Goal: Check status

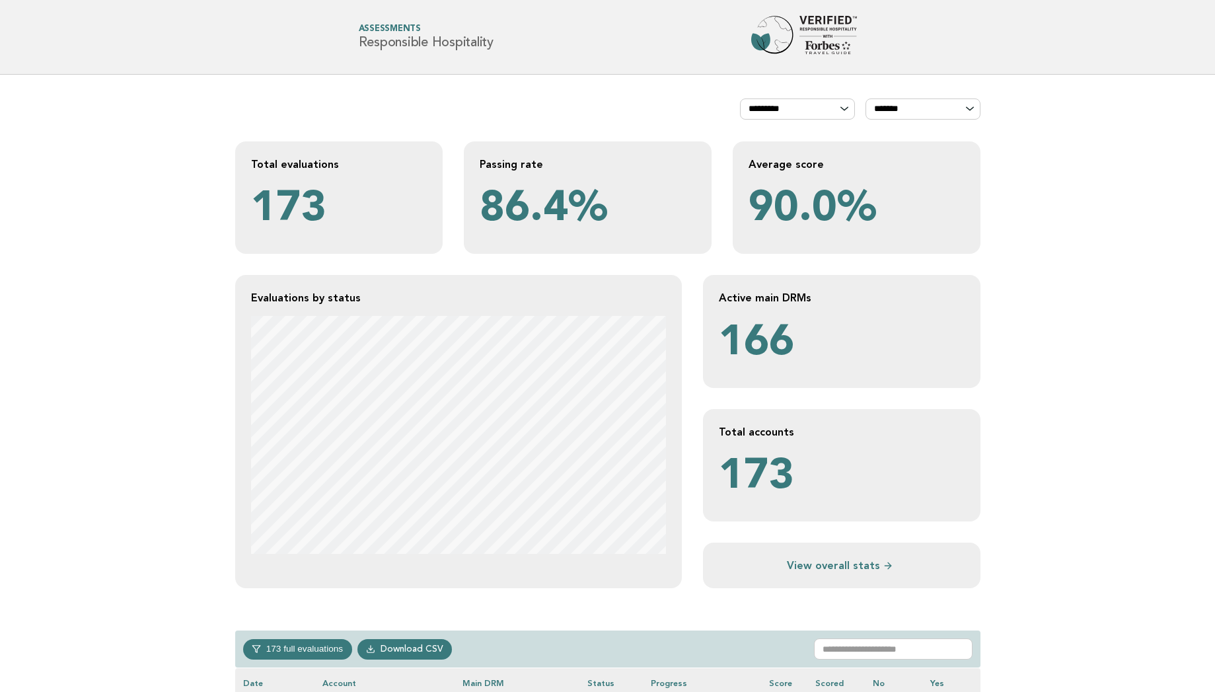
scroll to position [608, 0]
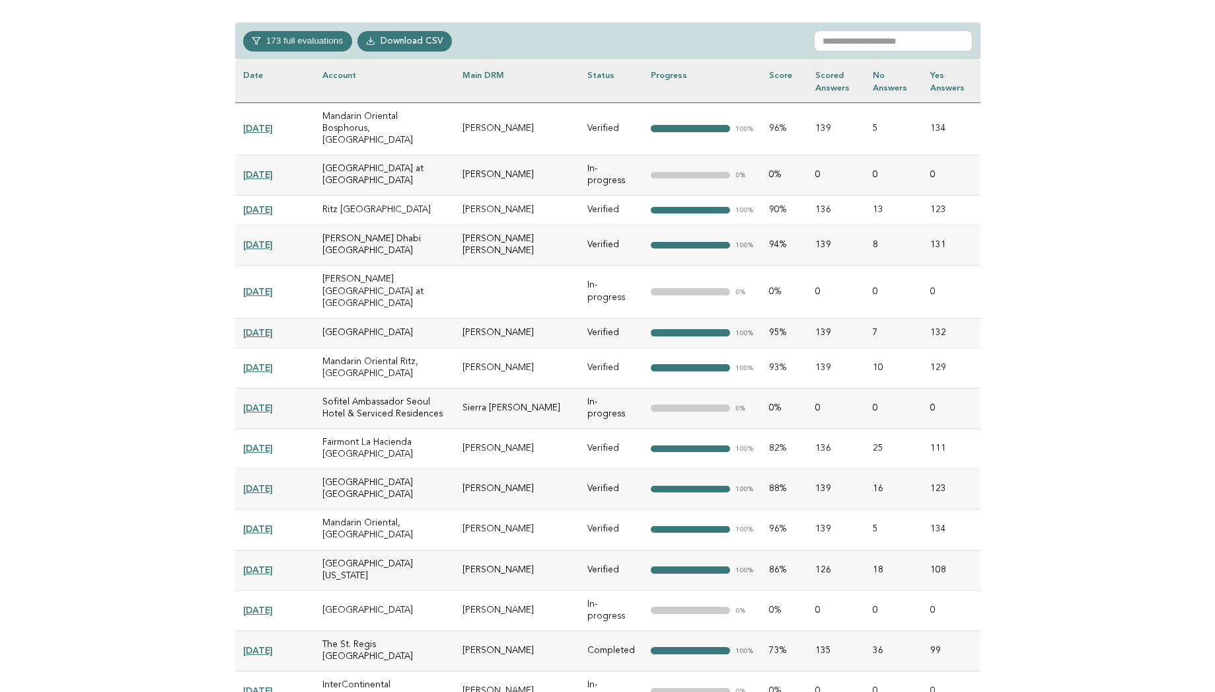
click at [261, 123] on link "[DATE]" at bounding box center [258, 128] width 30 height 11
